Goal: Task Accomplishment & Management: Manage account settings

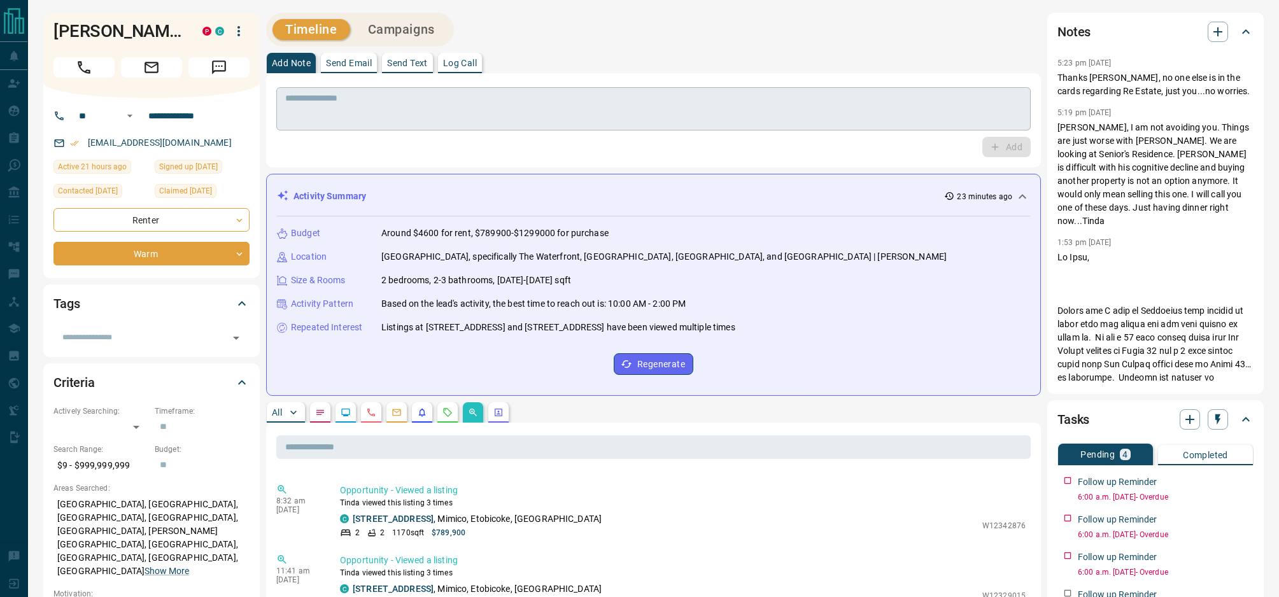
click at [458, 95] on textarea at bounding box center [653, 109] width 737 height 32
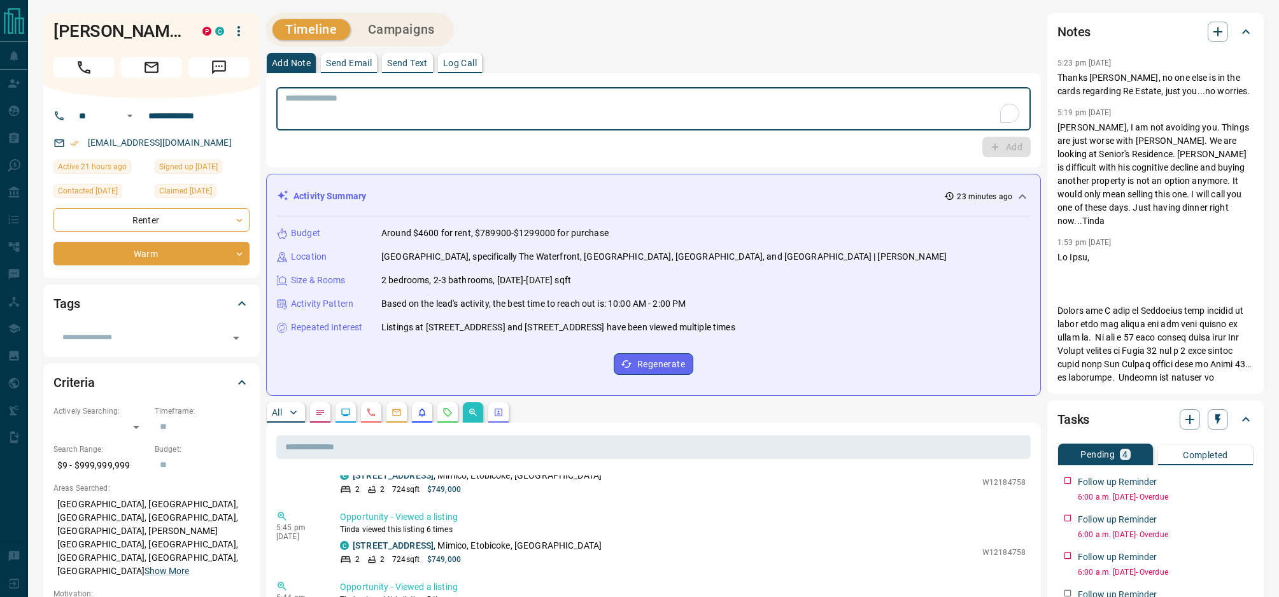
scroll to position [132, 0]
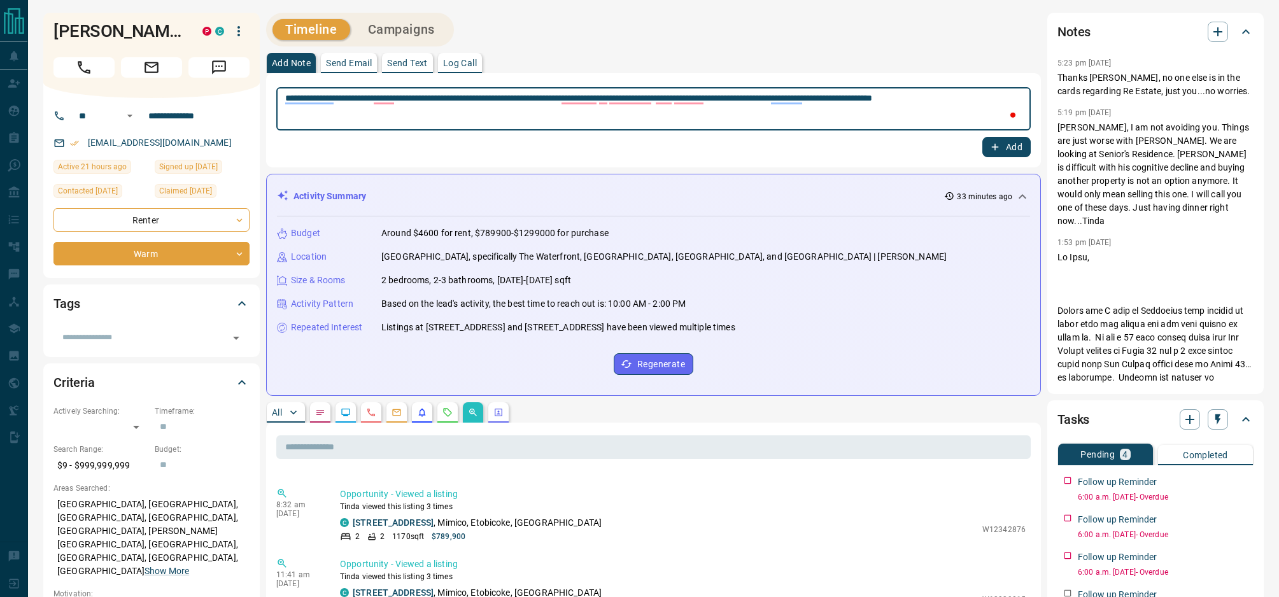
type textarea "**********"
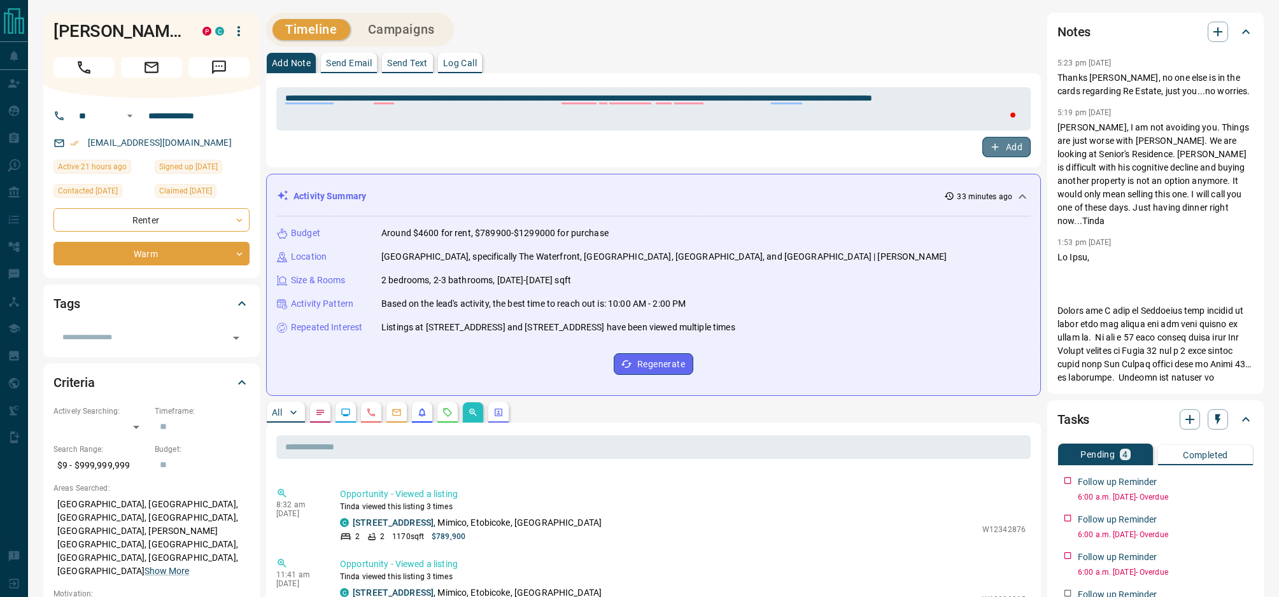
click at [990, 154] on button "Add" at bounding box center [1006, 147] width 48 height 20
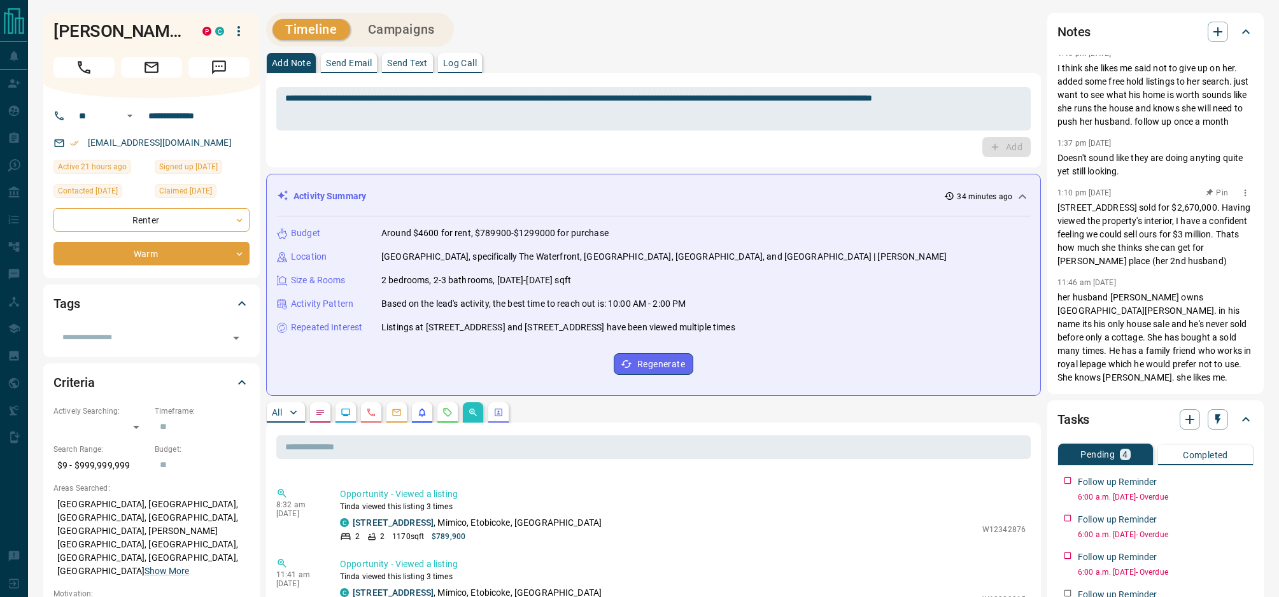
scroll to position [1541, 0]
drag, startPoint x: 1159, startPoint y: 241, endPoint x: 1203, endPoint y: 241, distance: 43.3
click at [1203, 288] on p "her husband [PERSON_NAME] owns [GEOGRAPHIC_DATA][PERSON_NAME]. in his name its …" at bounding box center [1155, 388] width 196 height 201
copy p "[STREET_ADDRESS]"
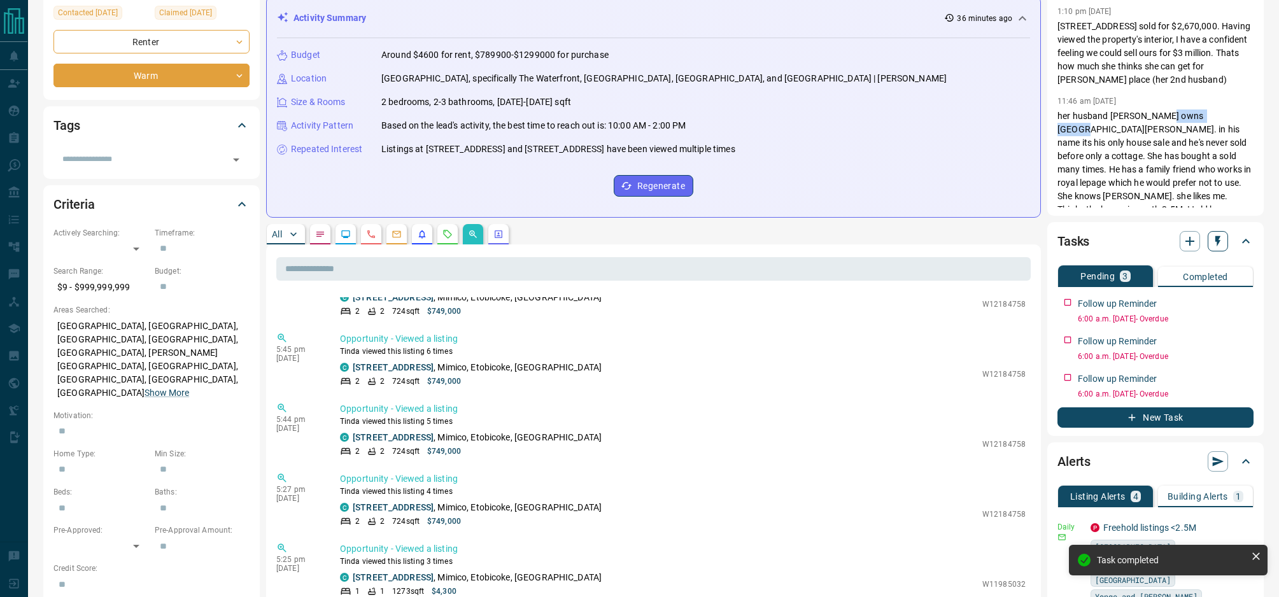
scroll to position [132, 0]
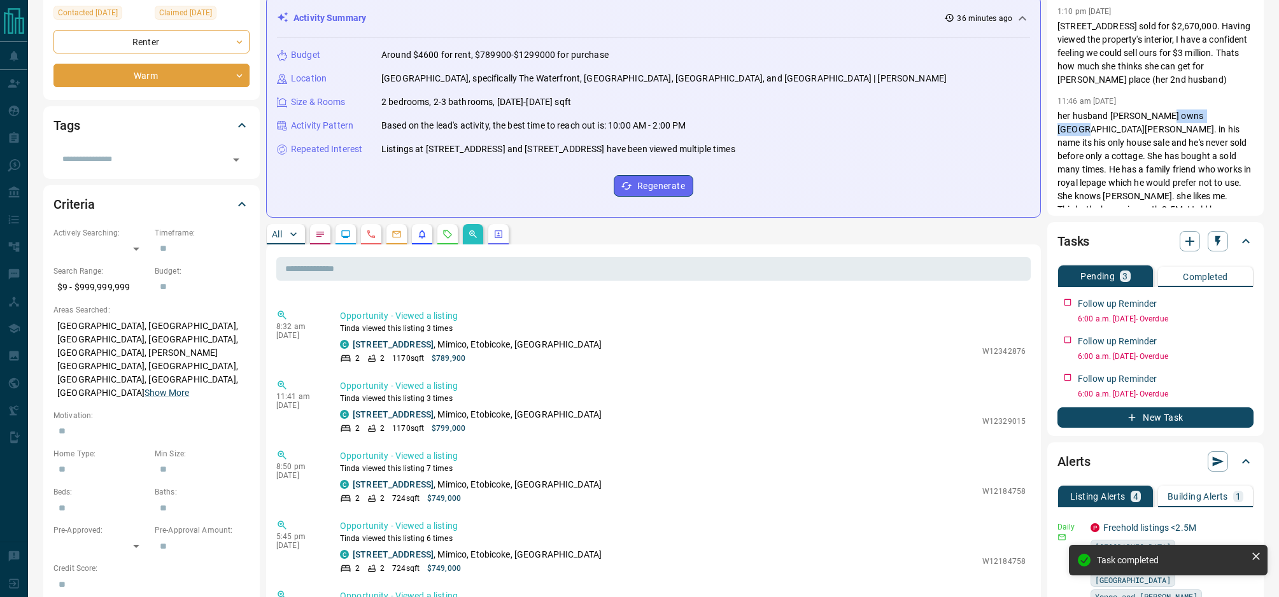
click at [1186, 414] on button "New Task" at bounding box center [1155, 417] width 196 height 20
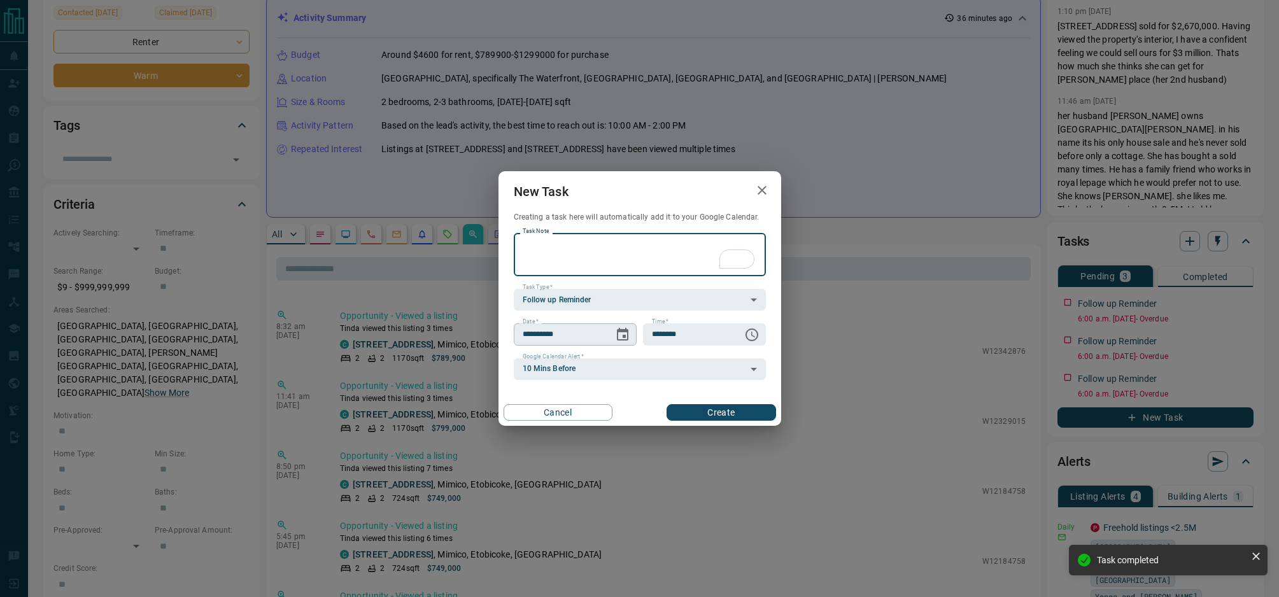
click at [625, 336] on icon "Choose date, selected date is Aug 19, 2025" at bounding box center [622, 334] width 11 height 13
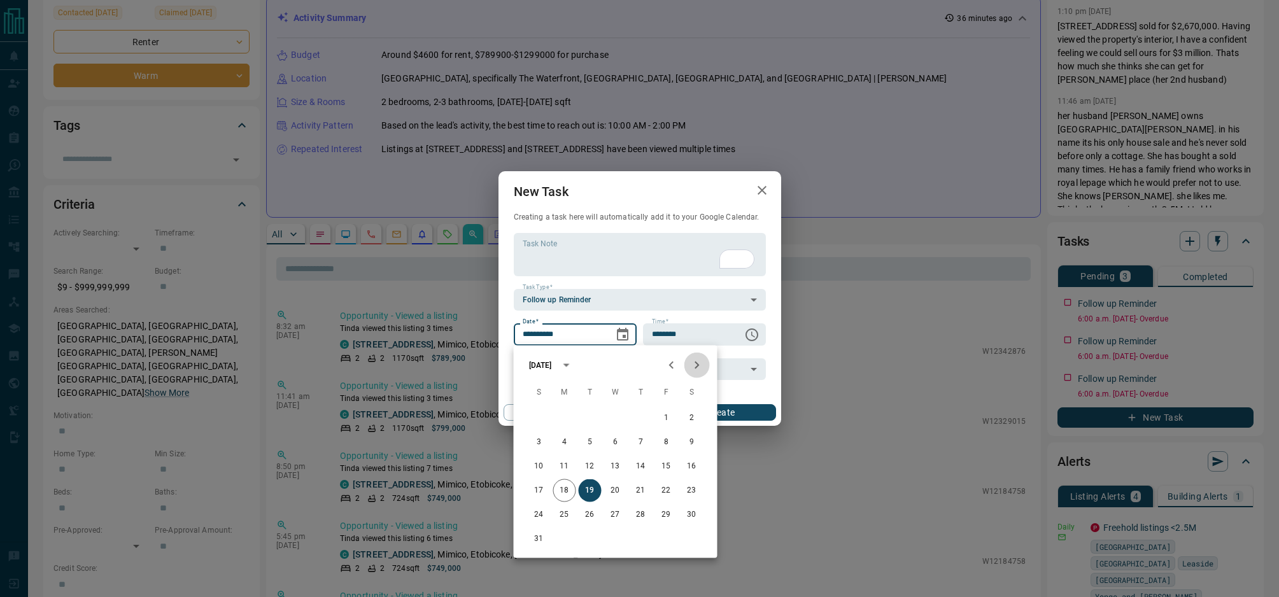
click at [700, 364] on icon "Next month" at bounding box center [696, 365] width 15 height 15
click at [563, 413] on button "1" at bounding box center [564, 418] width 23 height 23
type input "**********"
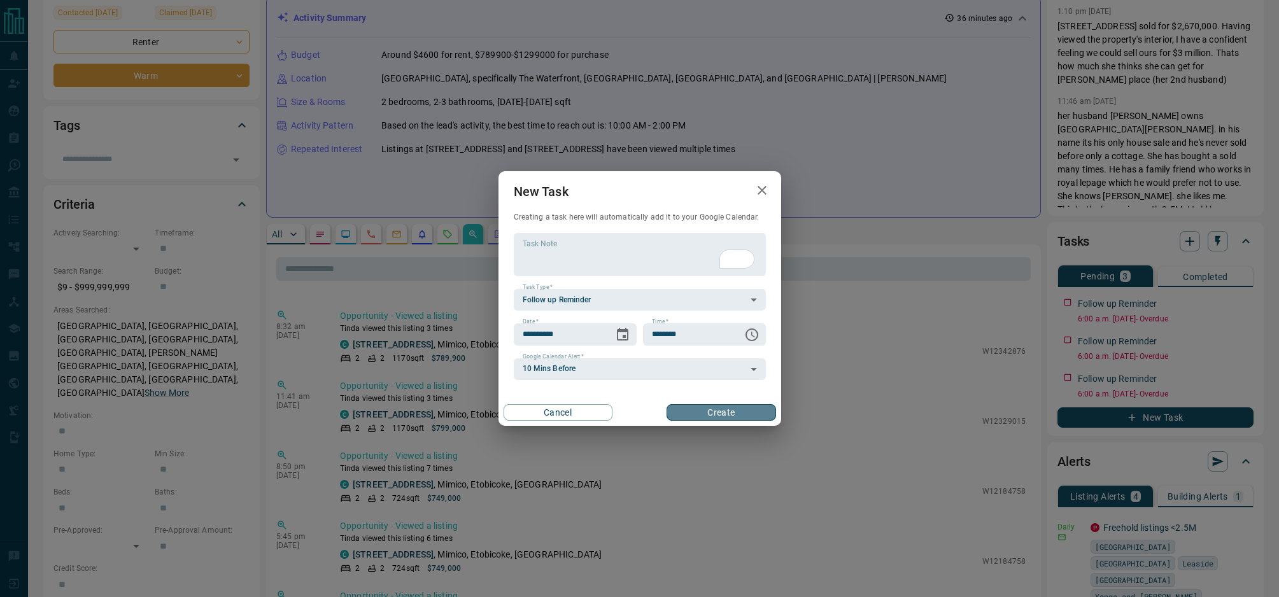
click at [731, 413] on button "Create" at bounding box center [721, 412] width 109 height 17
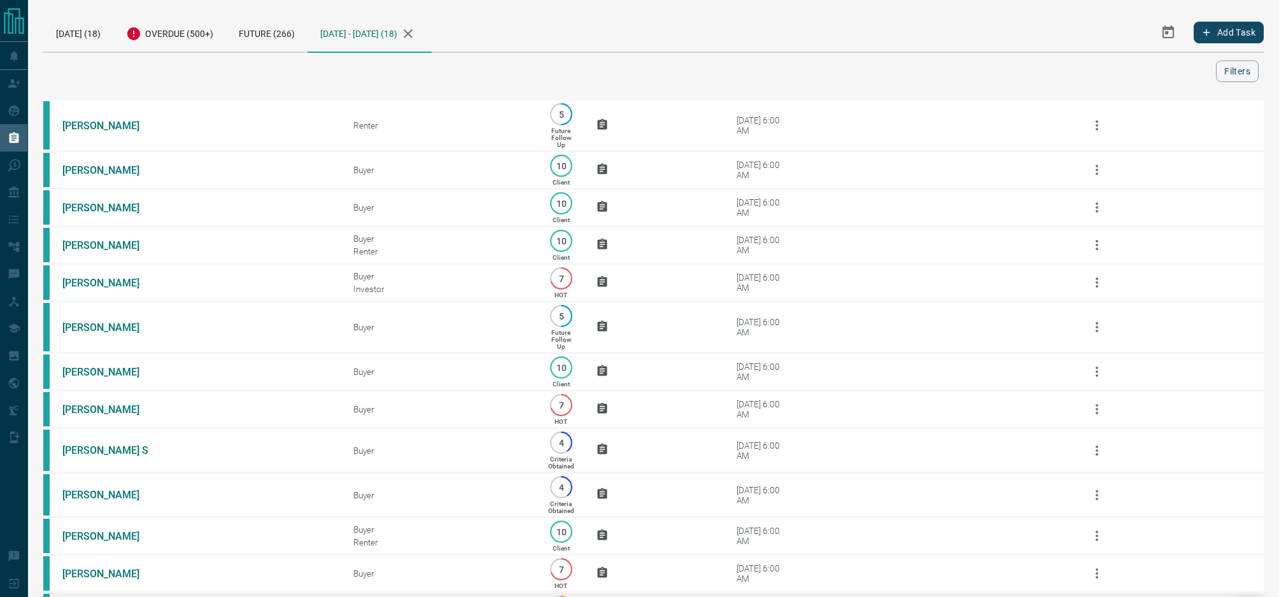
scroll to position [313, 0]
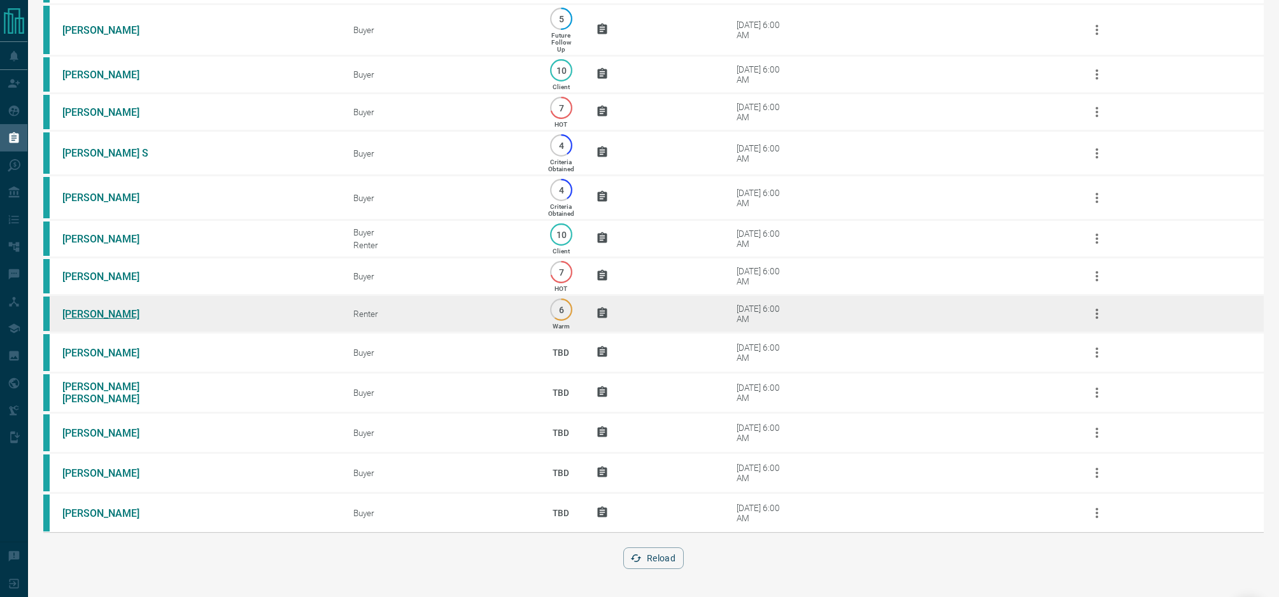
click at [84, 312] on link "[PERSON_NAME]" at bounding box center [109, 314] width 95 height 12
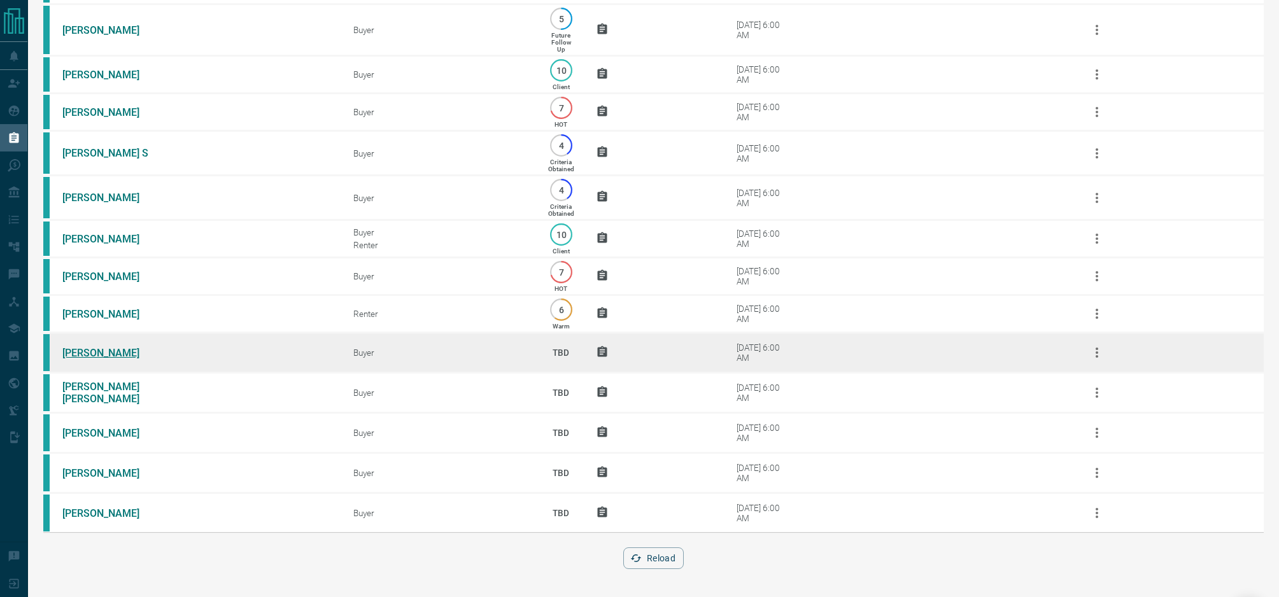
click at [104, 353] on link "Fumiya Kawai" at bounding box center [109, 353] width 95 height 12
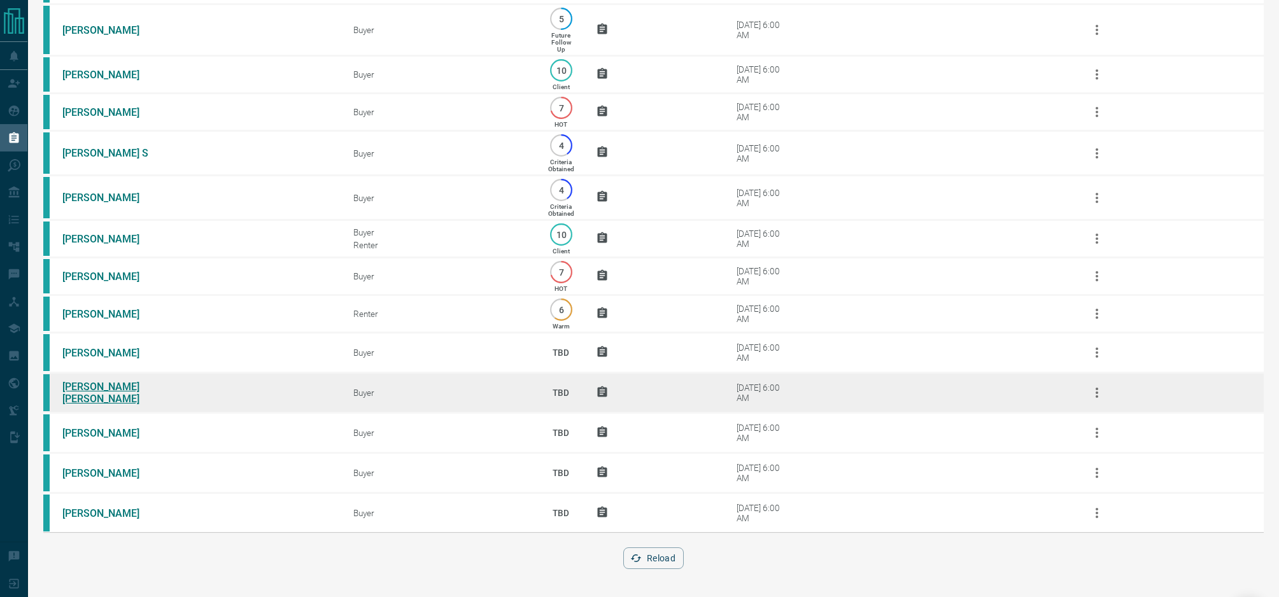
click at [125, 390] on link "Joe Anto Hilton" at bounding box center [109, 393] width 95 height 24
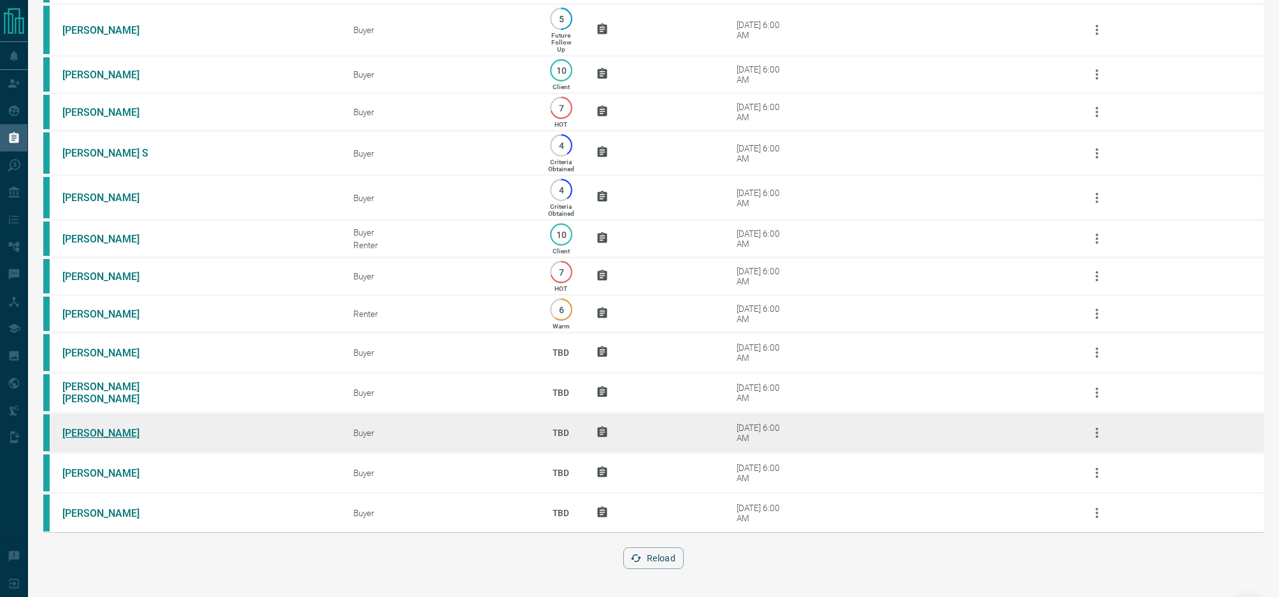
click at [101, 435] on link "Cathy Geddes" at bounding box center [109, 433] width 95 height 12
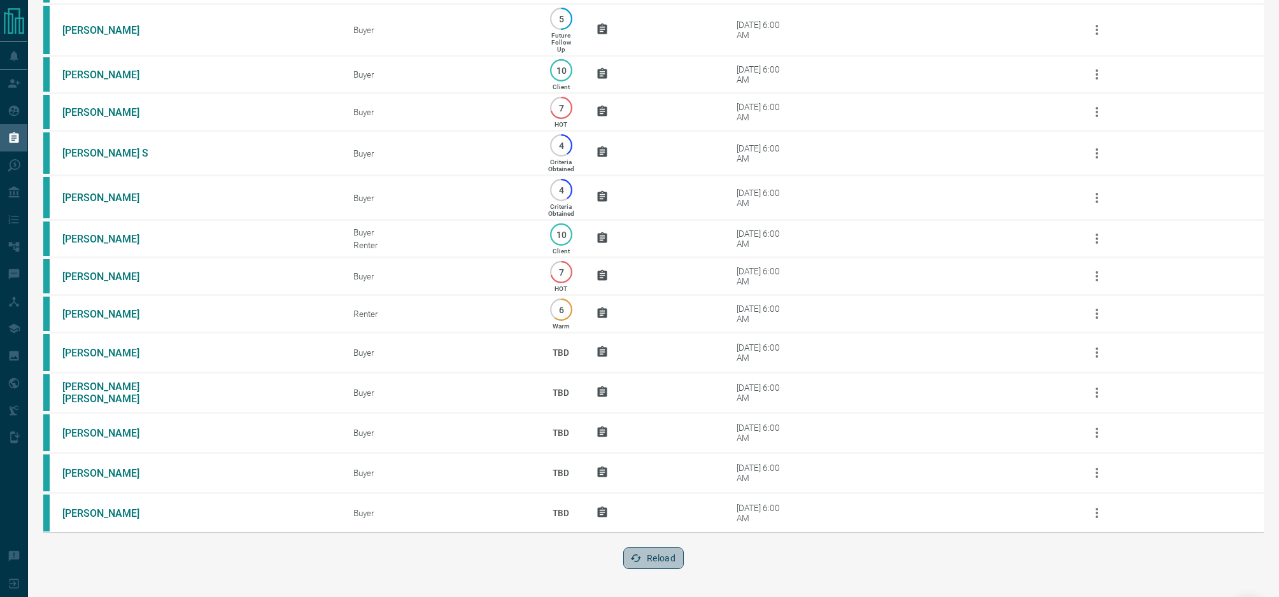
click at [676, 561] on button "Reload" at bounding box center [653, 558] width 60 height 22
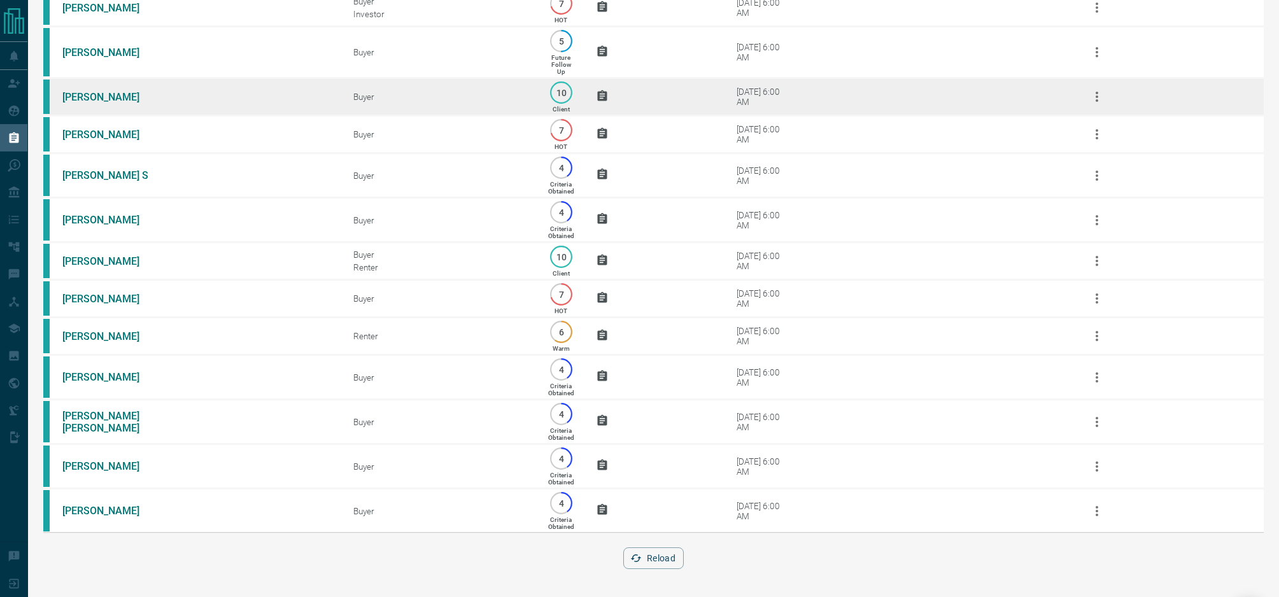
scroll to position [0, 0]
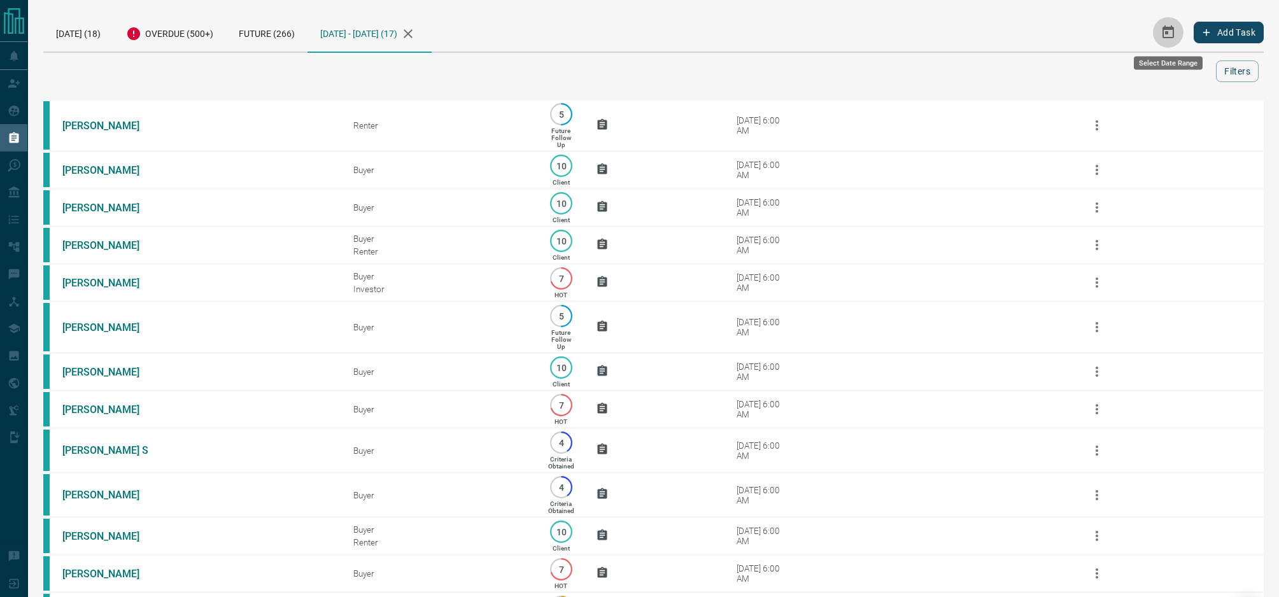
click at [1174, 32] on icon "Select Date Range" at bounding box center [1168, 32] width 15 height 15
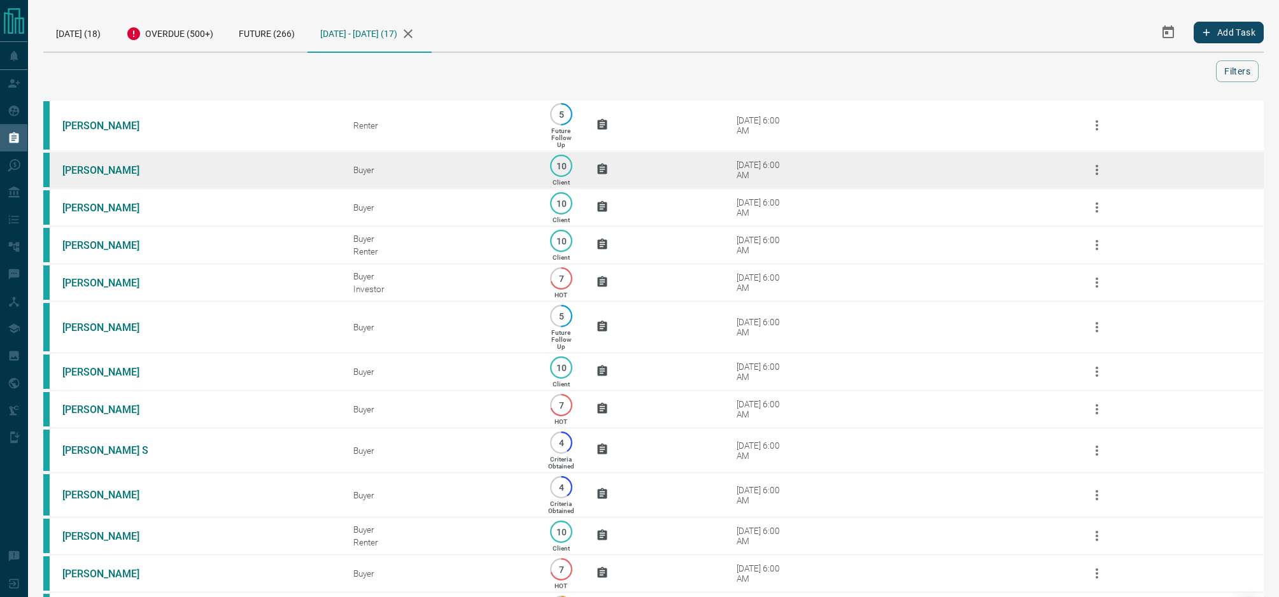
drag, startPoint x: 752, startPoint y: 32, endPoint x: 357, endPoint y: 159, distance: 415.1
click at [749, 33] on div "Today (18) Overdue (500+) Future (266) Aug 17th, 2025 - Aug 17th, 2025 (17)" at bounding box center [470, 32] width 854 height 39
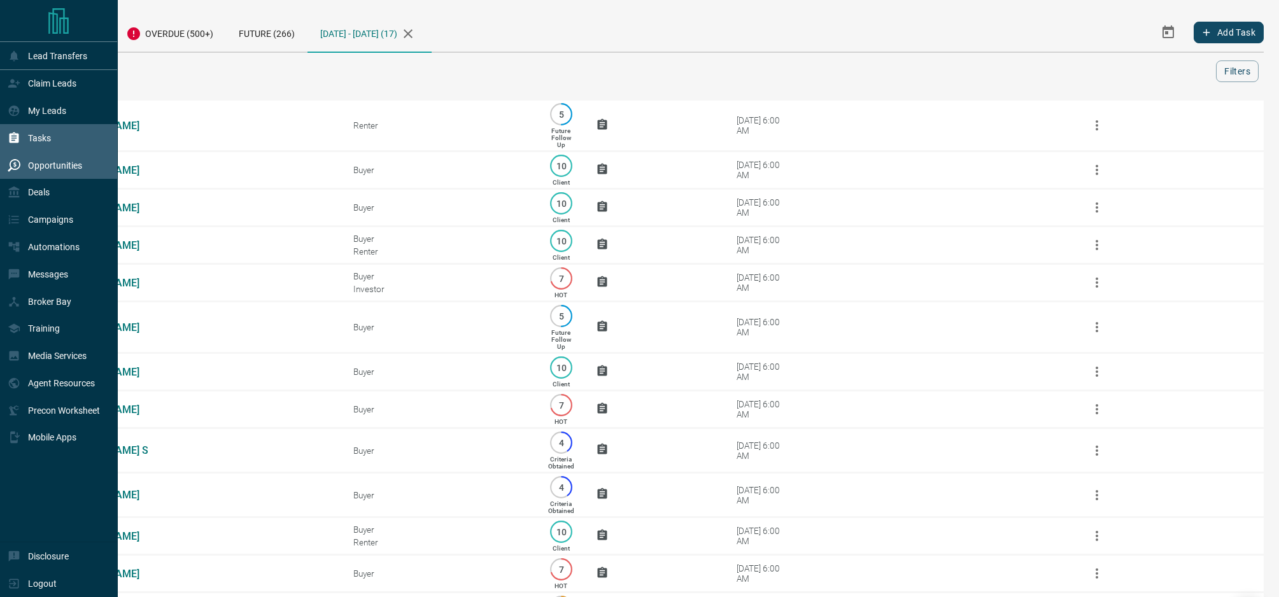
click at [36, 165] on p "Opportunities" at bounding box center [55, 165] width 54 height 10
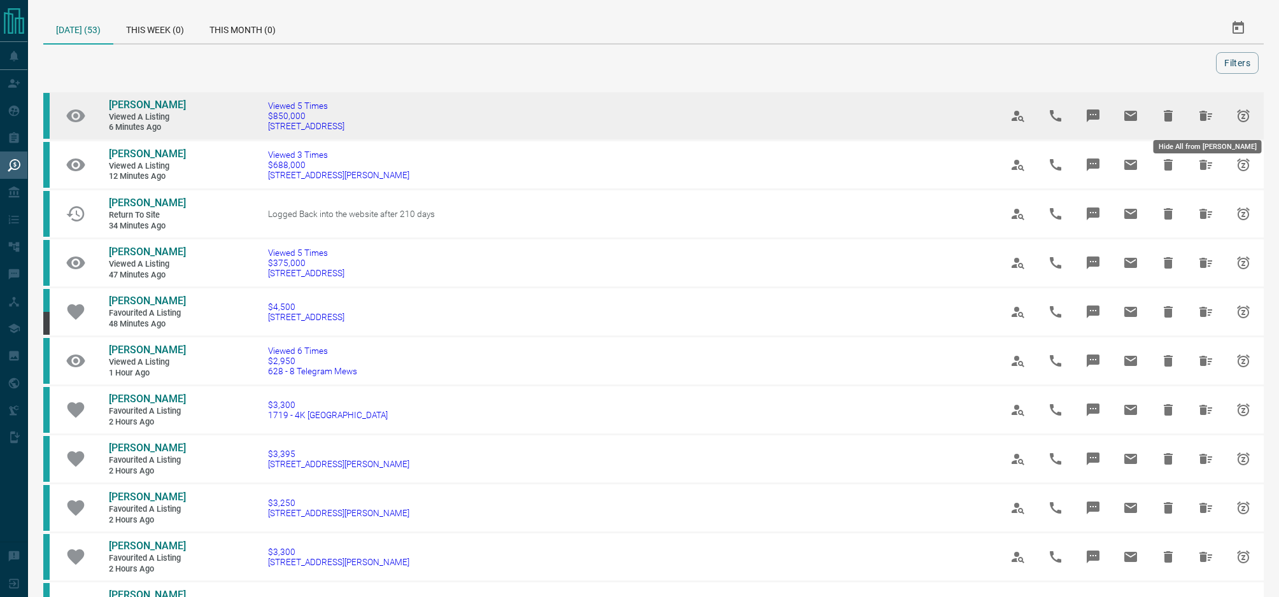
click at [1208, 117] on icon "Hide All from Jiyoung Kwon" at bounding box center [1205, 115] width 15 height 15
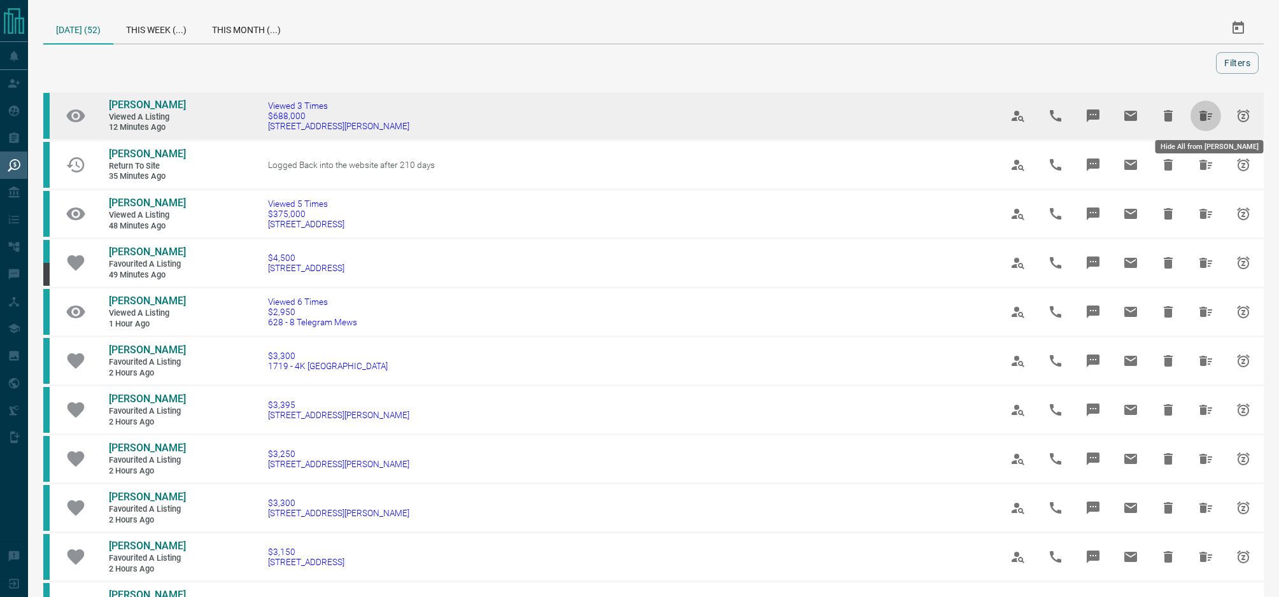
click at [1209, 116] on icon "Hide All from Carlos Galan" at bounding box center [1205, 115] width 15 height 15
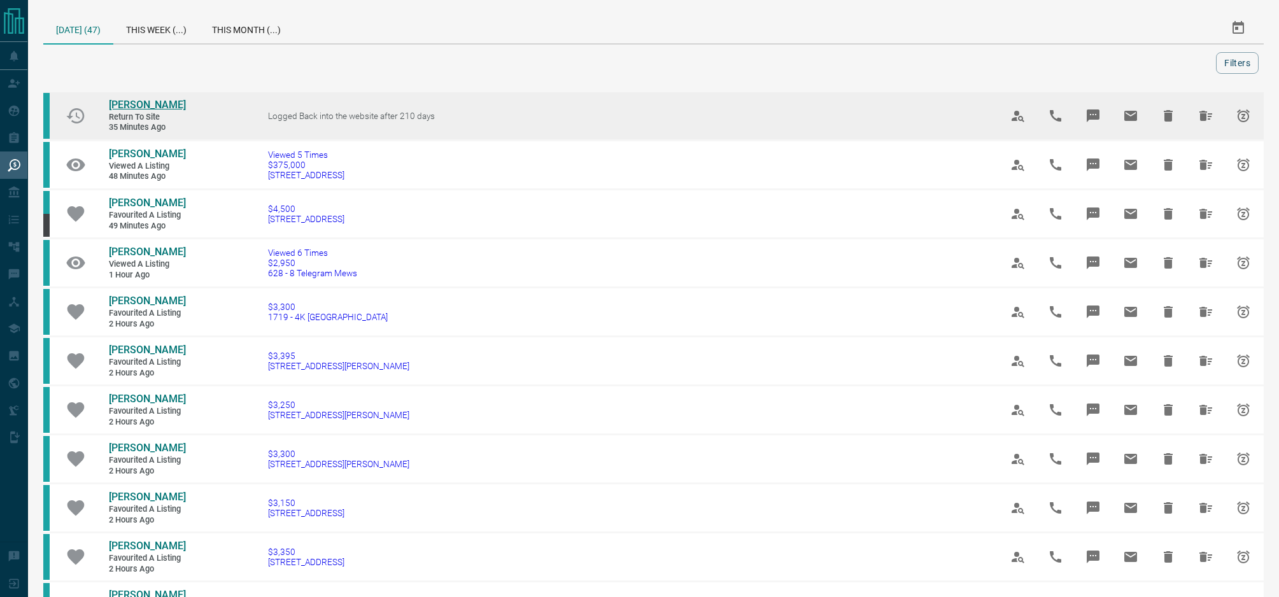
click at [140, 105] on span "Christina Beja" at bounding box center [147, 105] width 77 height 12
click at [1204, 117] on icon "Hide All from Christina Beja" at bounding box center [1205, 116] width 13 height 10
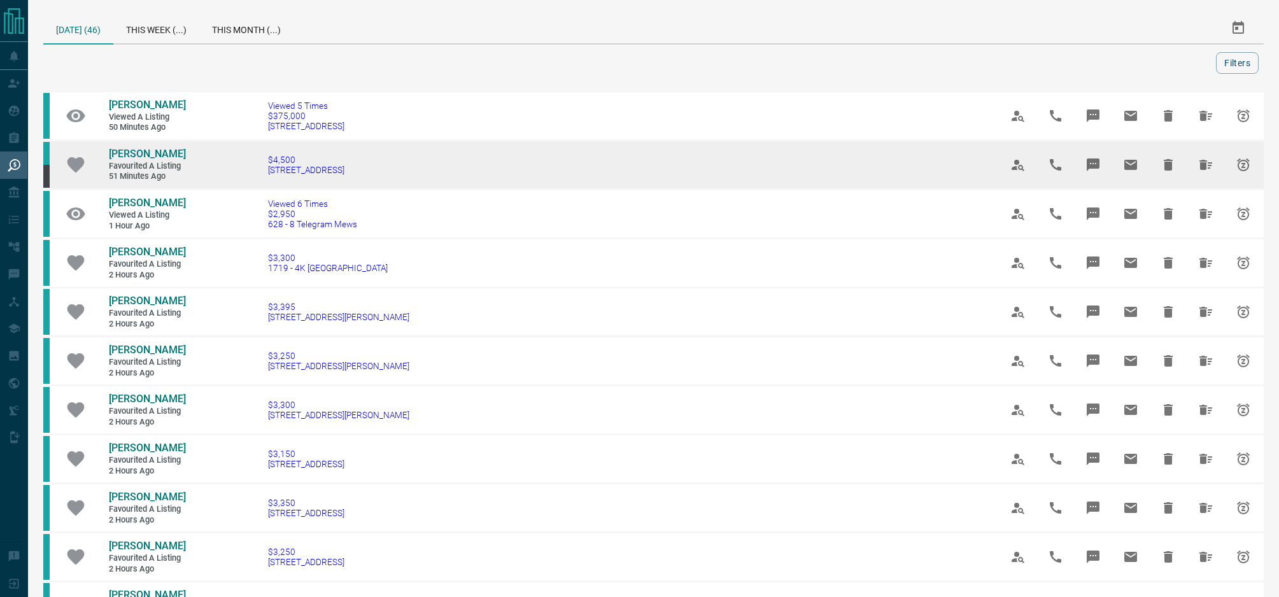
scroll to position [1, 0]
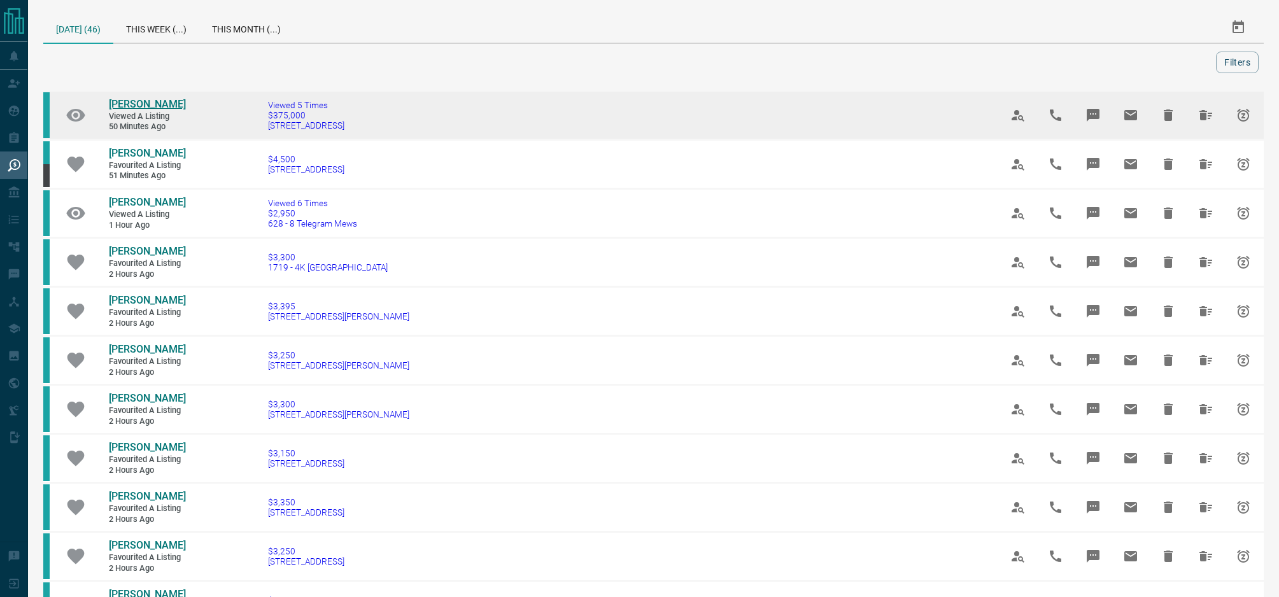
click at [143, 102] on span "Diana Rojas" at bounding box center [147, 104] width 77 height 12
click at [1199, 113] on icon "Hide All from Diana Rojas" at bounding box center [1205, 115] width 13 height 10
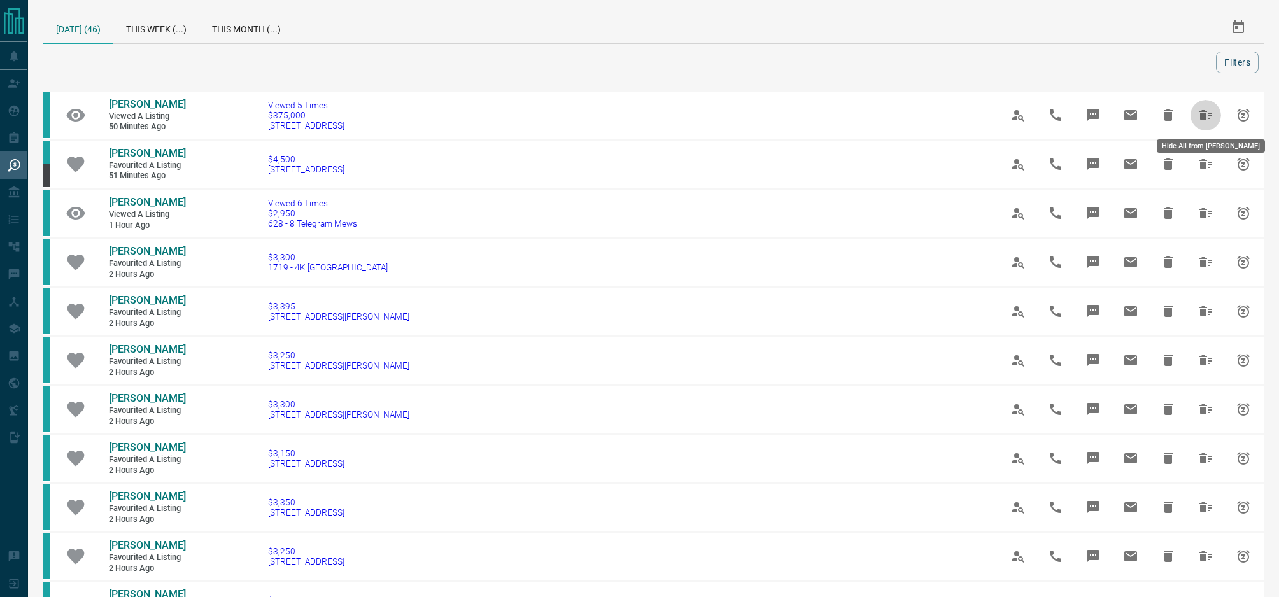
scroll to position [0, 0]
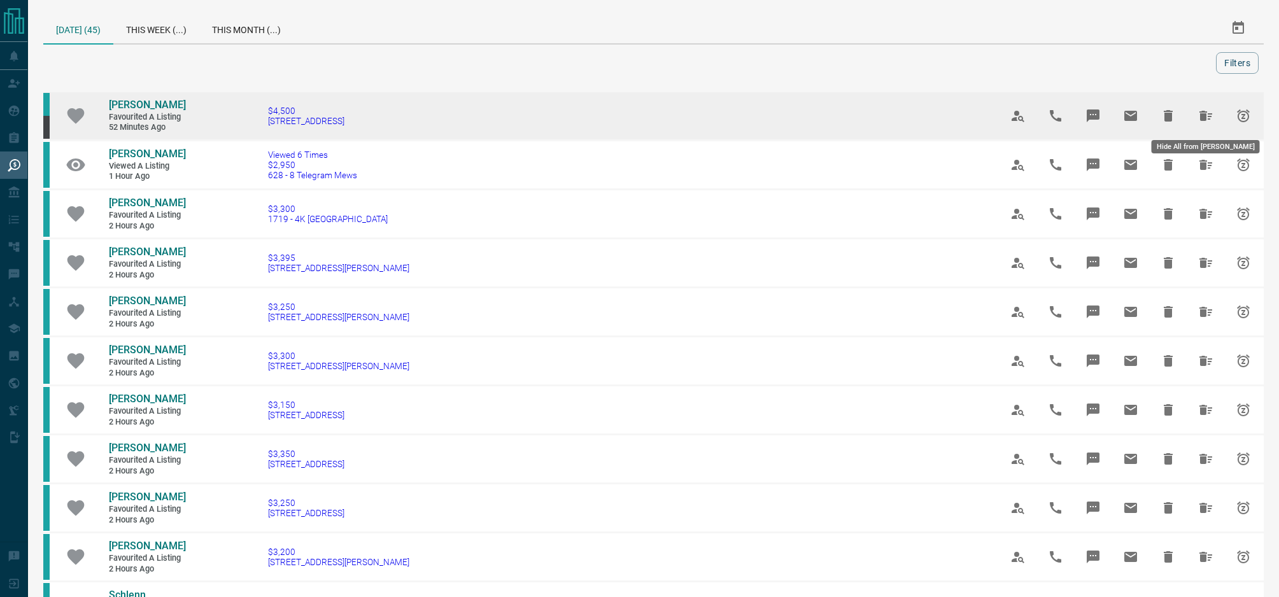
click at [1200, 118] on icon "Hide All from Taylor Harrison" at bounding box center [1205, 116] width 13 height 10
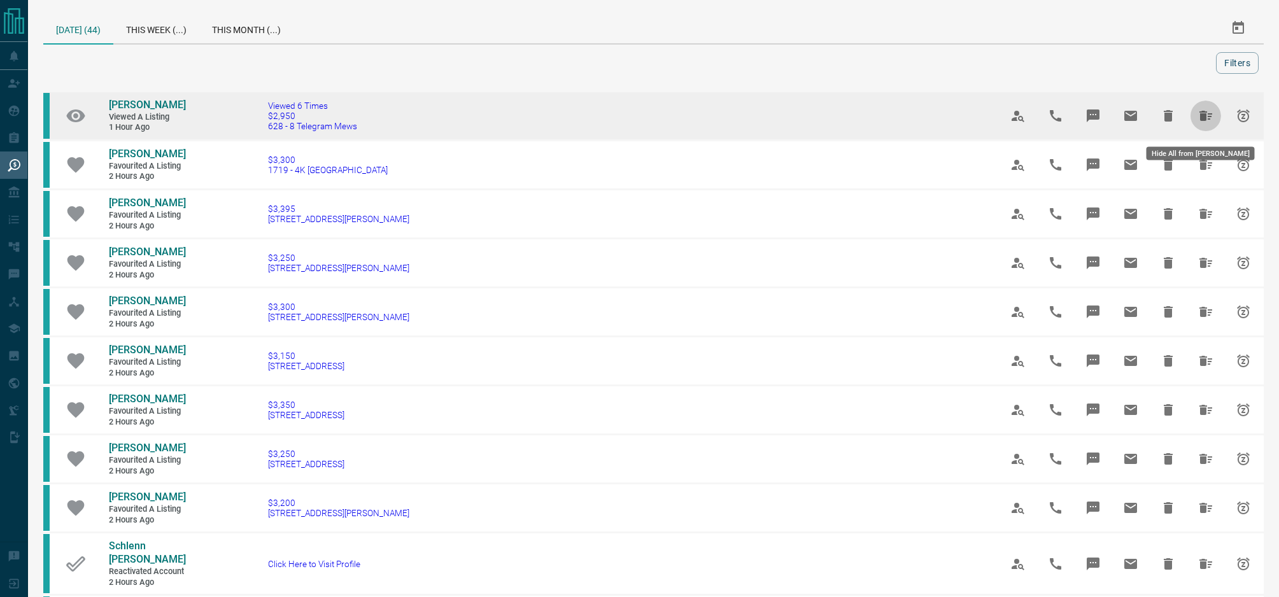
click at [1203, 114] on button "Hide All from Dharmesh Sharma" at bounding box center [1205, 116] width 31 height 31
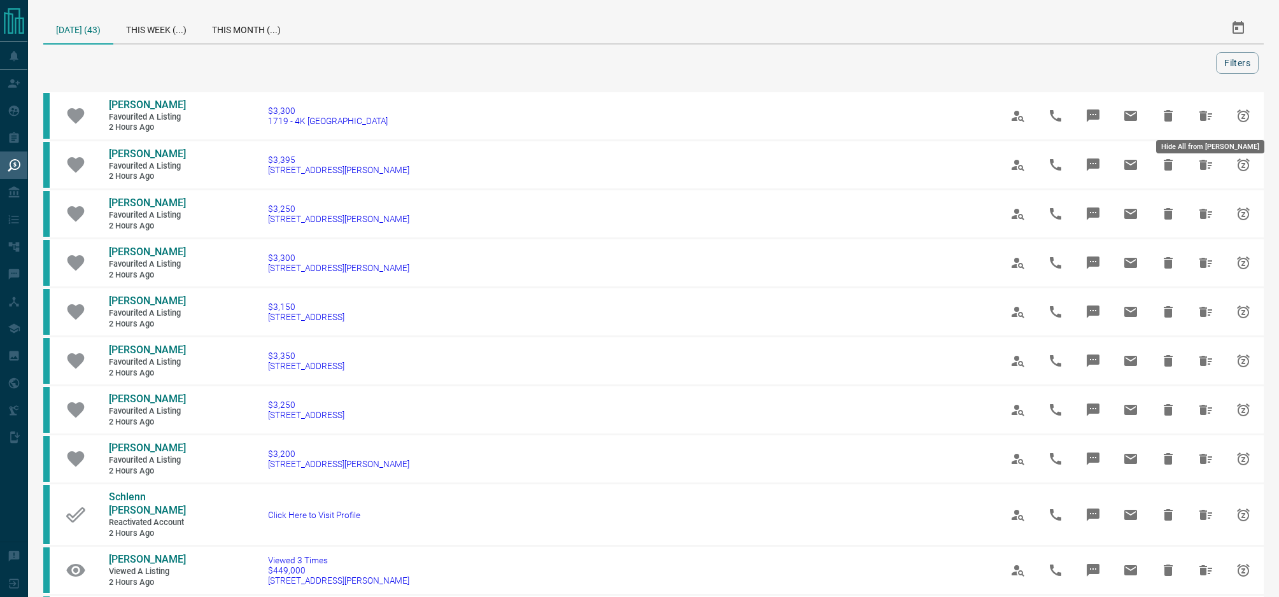
click at [1203, 114] on icon "Hide All from MG Gourdin" at bounding box center [1205, 116] width 13 height 10
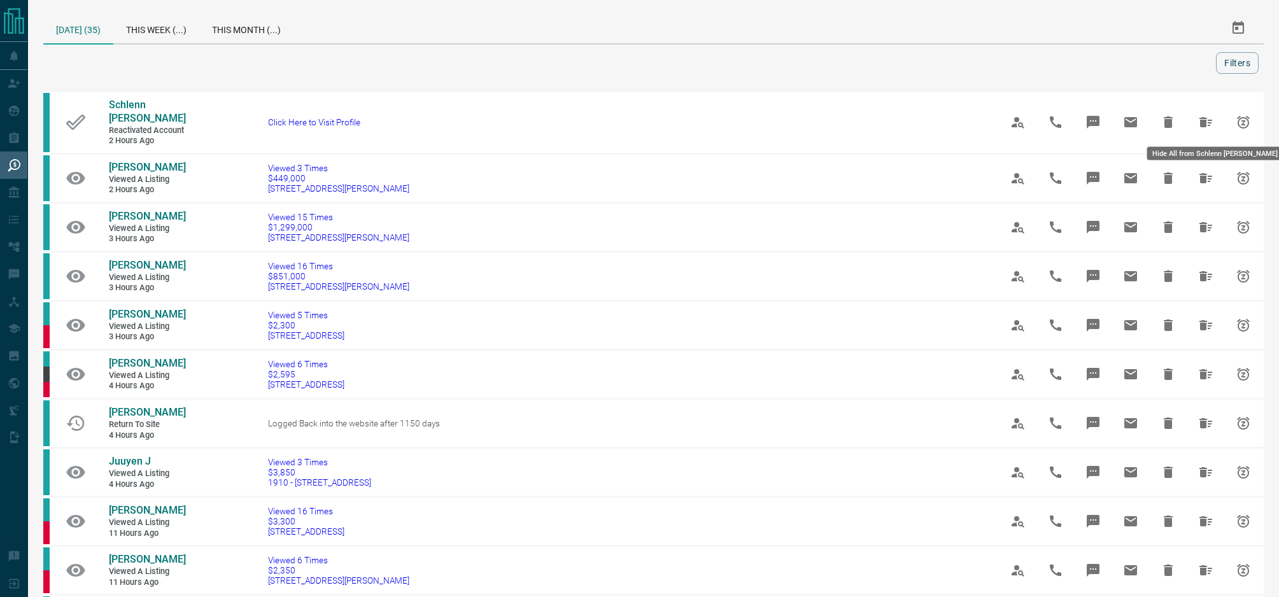
click at [1203, 114] on button "Hide All from Schlenn Tolentino" at bounding box center [1205, 122] width 31 height 31
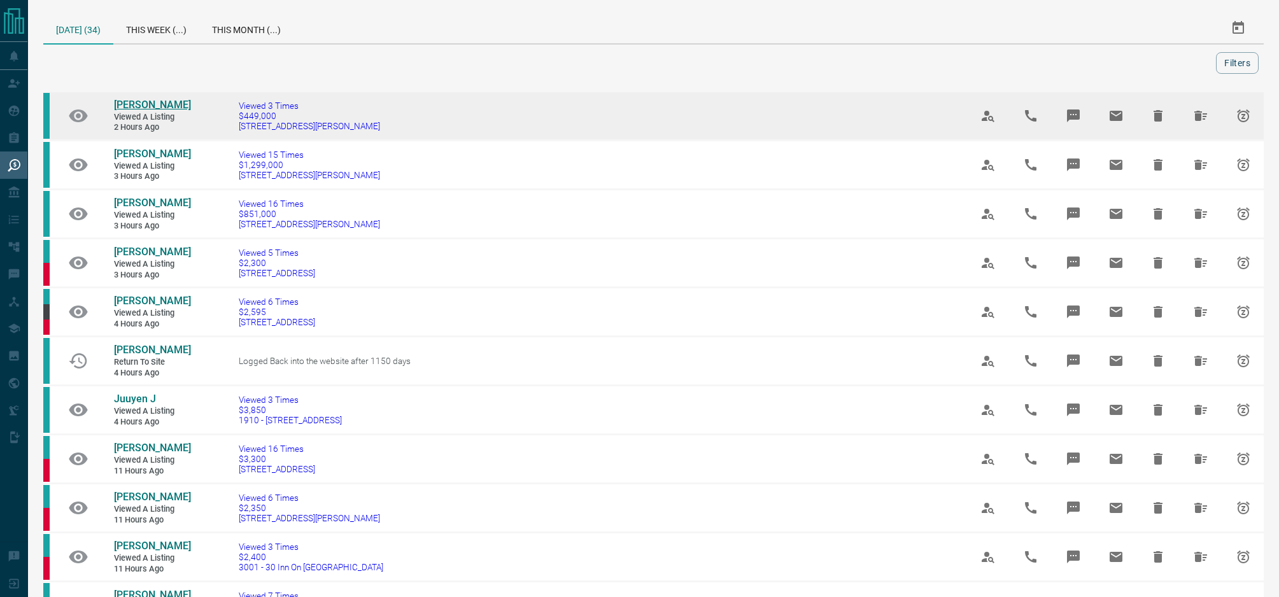
click at [140, 106] on span "Rahil Ali" at bounding box center [152, 105] width 77 height 12
click at [1197, 117] on icon "Hide All from Rahil Ali" at bounding box center [1200, 116] width 13 height 10
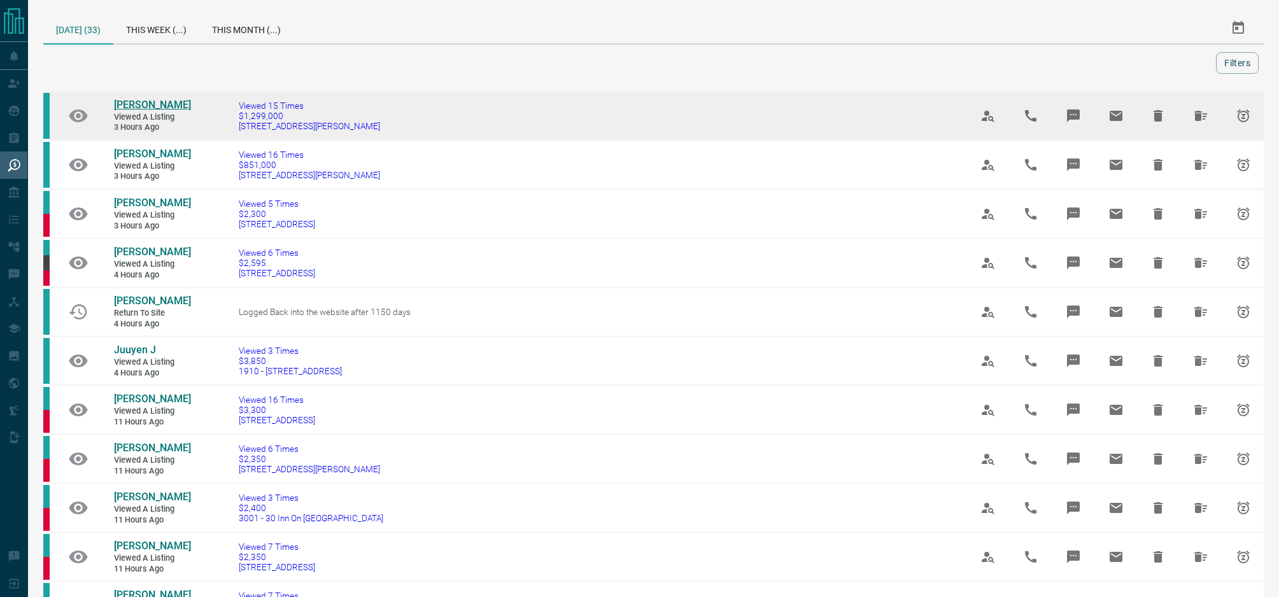
click at [169, 102] on span "Harrison Richarz" at bounding box center [152, 105] width 77 height 12
click at [1193, 116] on icon "Hide All from Harrison Richarz" at bounding box center [1200, 115] width 15 height 15
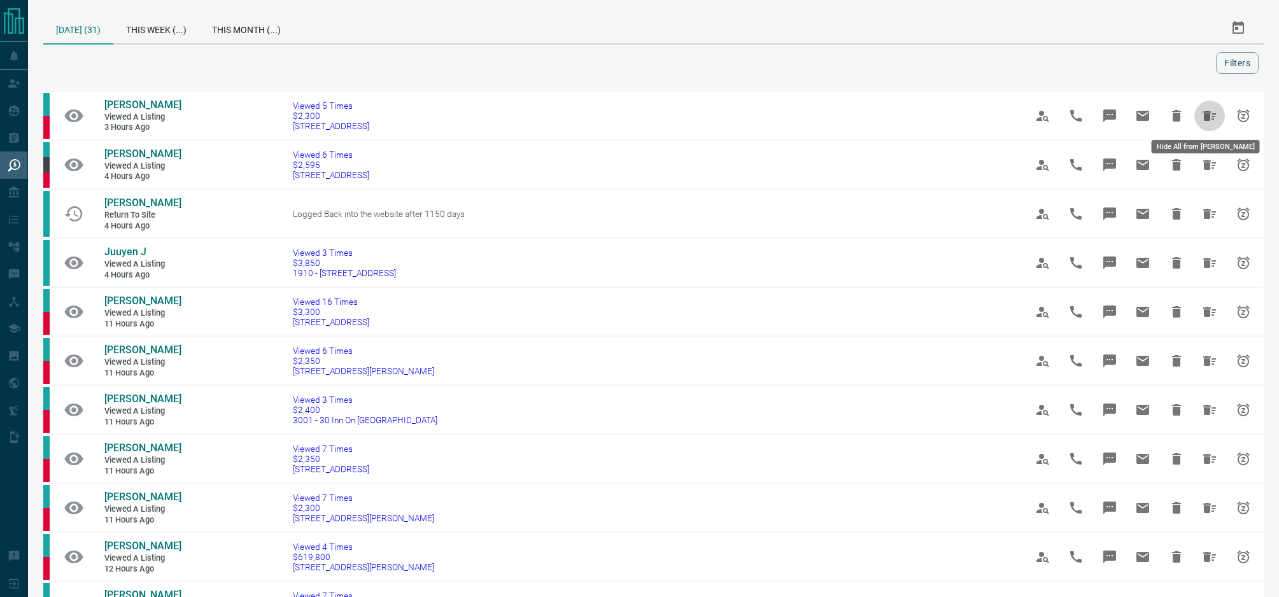
click at [1194, 116] on button "Hide All from Ashkan Oghabi" at bounding box center [1209, 116] width 31 height 31
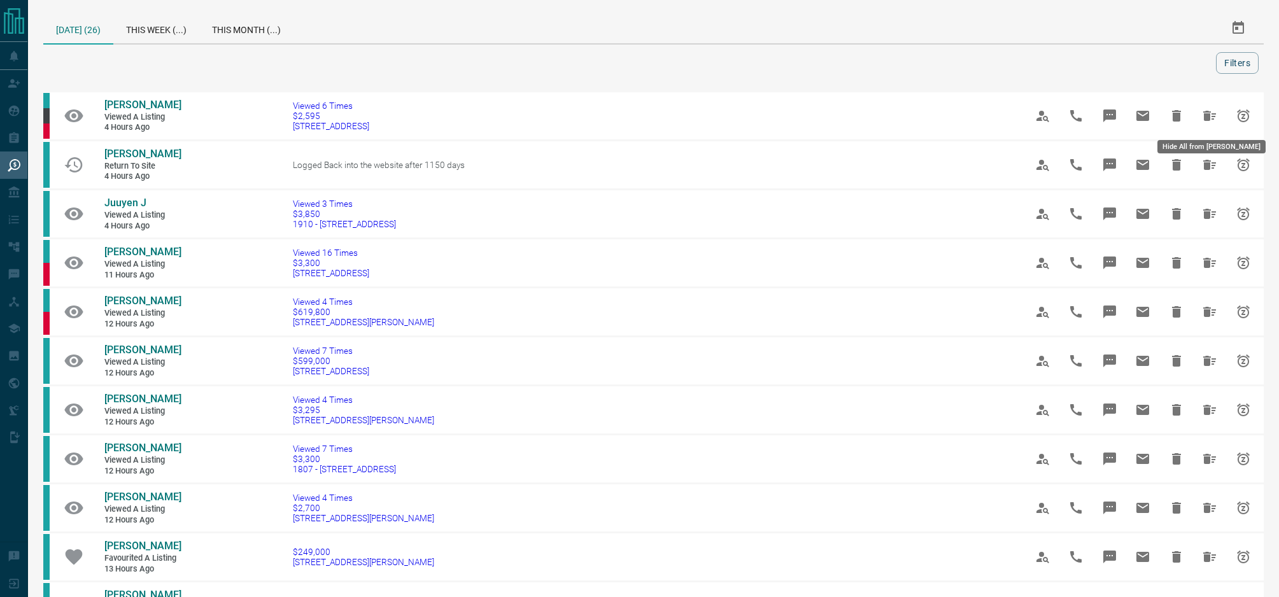
click at [1194, 116] on button "Hide All from Oscar Ursic" at bounding box center [1209, 116] width 31 height 31
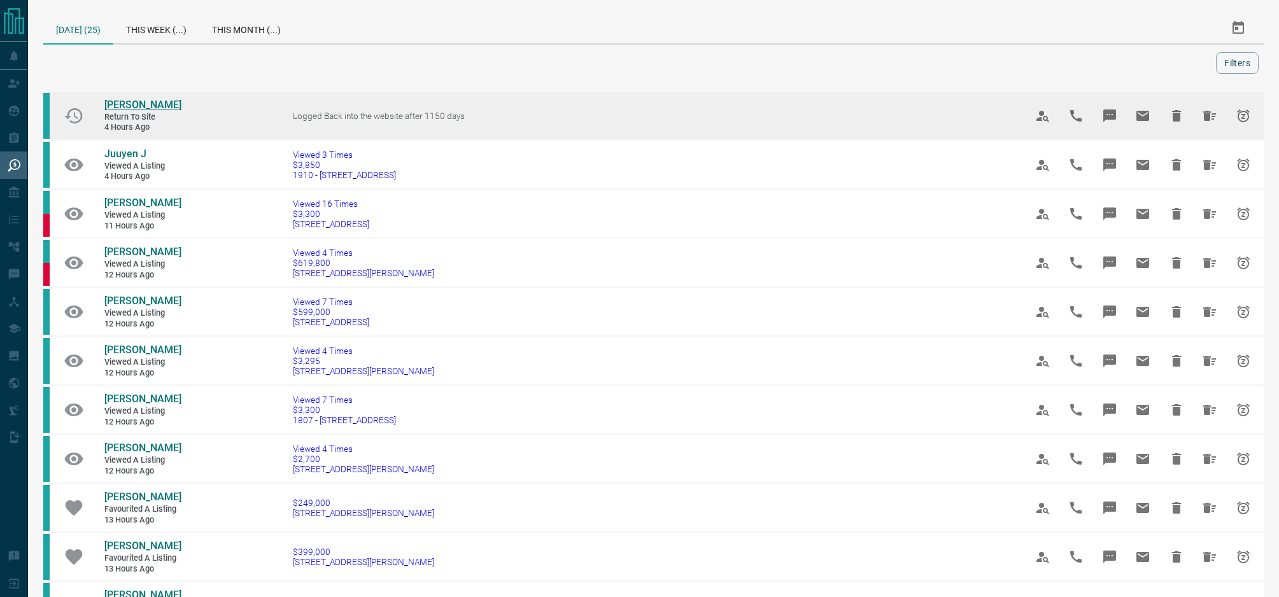
click at [164, 103] on span "Laura Bowick" at bounding box center [142, 105] width 77 height 12
click at [1204, 122] on icon "Hide All from Laura Bowick" at bounding box center [1209, 115] width 15 height 15
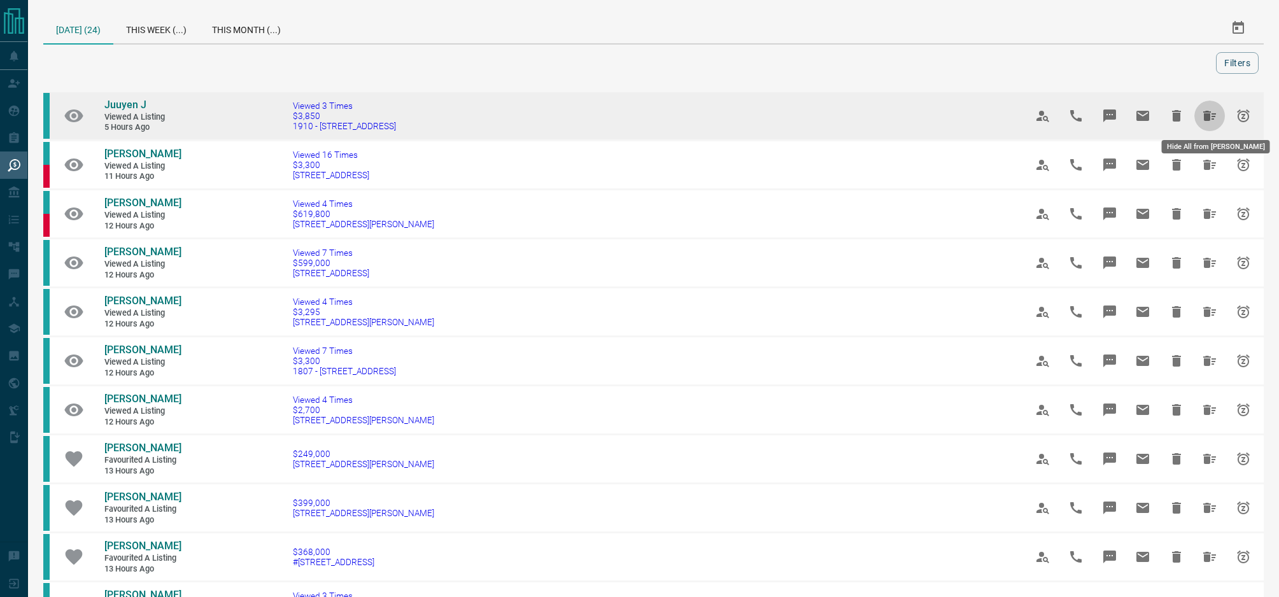
click at [1203, 115] on icon "Hide All from Juuyen J" at bounding box center [1209, 115] width 15 height 15
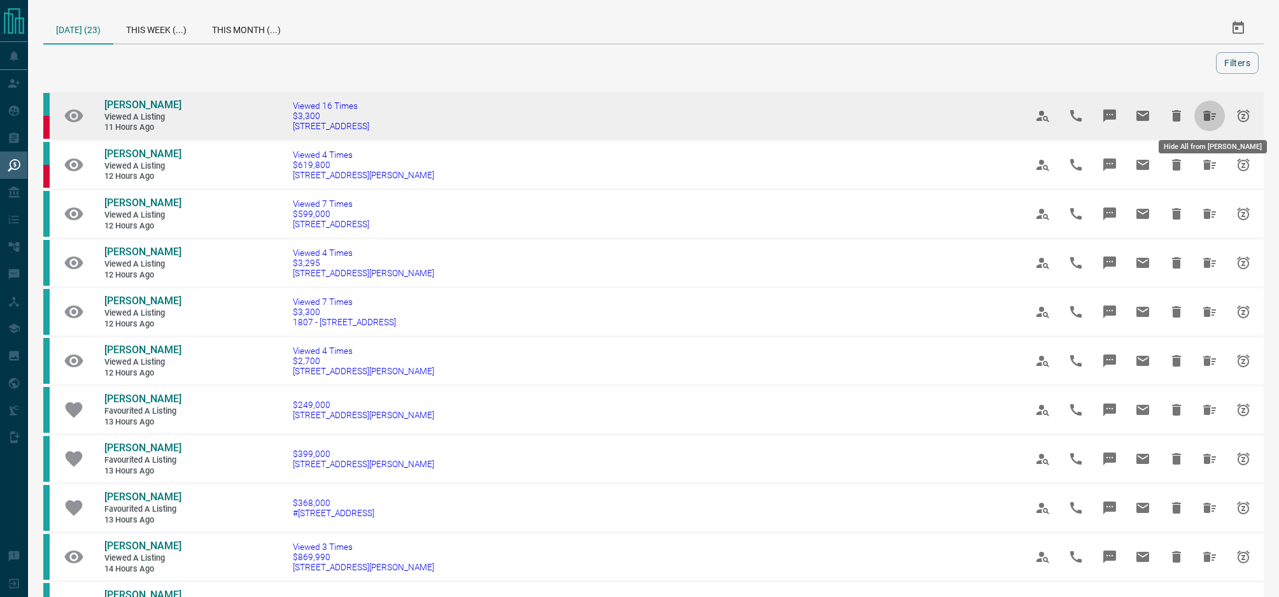
click at [1208, 113] on icon "Hide All from Sara Sadat" at bounding box center [1209, 116] width 13 height 10
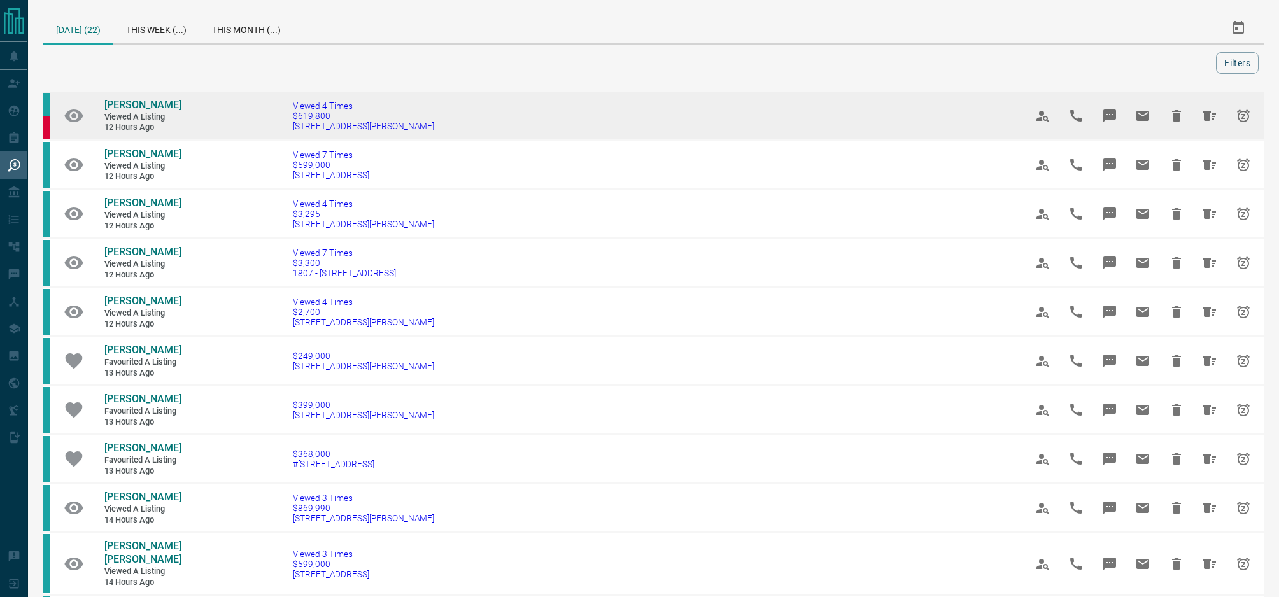
click at [153, 106] on span "Antony Filippo" at bounding box center [142, 105] width 77 height 12
